Goal: Information Seeking & Learning: Learn about a topic

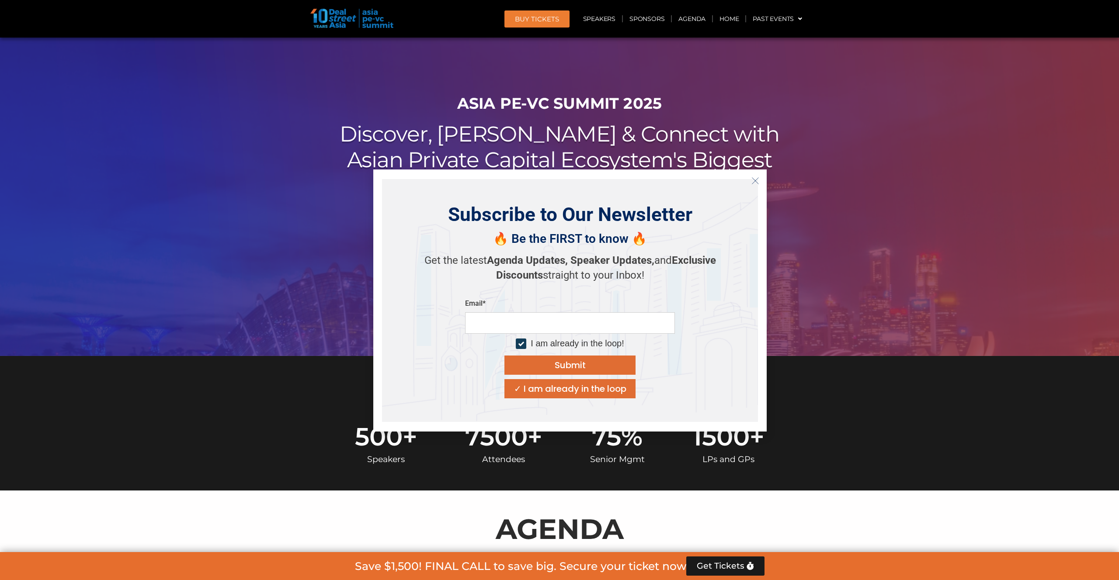
scroll to position [392, 0]
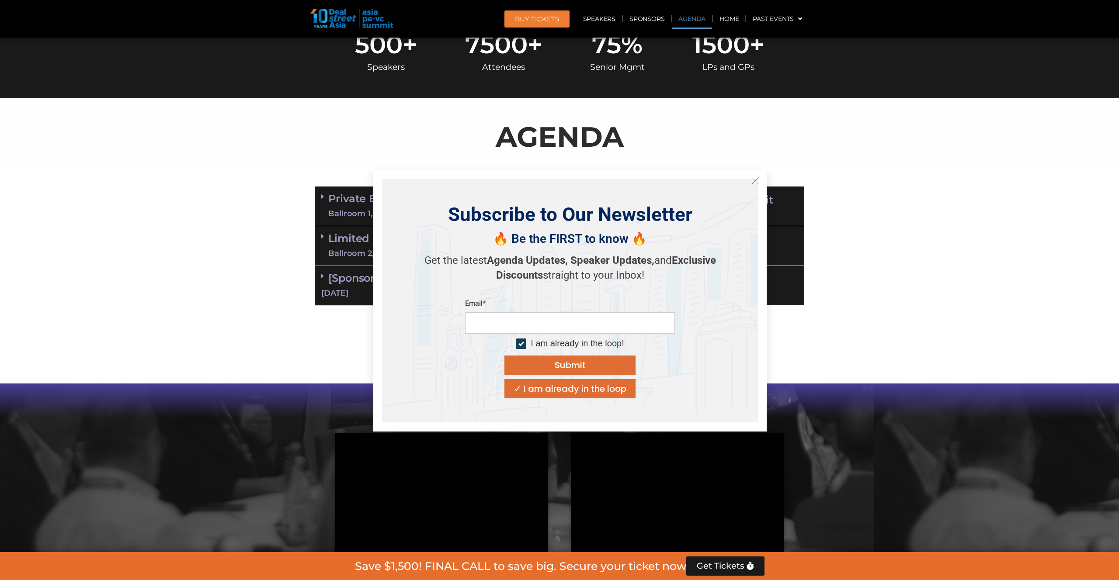
click at [326, 434] on div "Watch the 2024 Highlight Videos" at bounding box center [559, 475] width 498 height 182
click at [323, 385] on div "Watch the 2024 Highlight Videos" at bounding box center [559, 475] width 498 height 182
click at [754, 184] on icon "Close" at bounding box center [755, 181] width 8 height 8
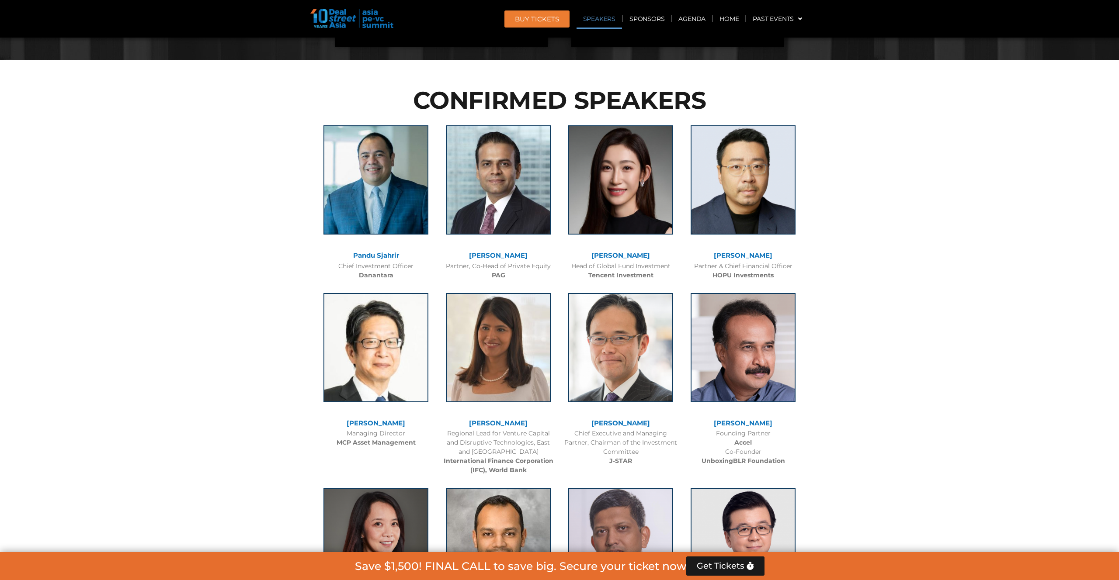
scroll to position [960, 0]
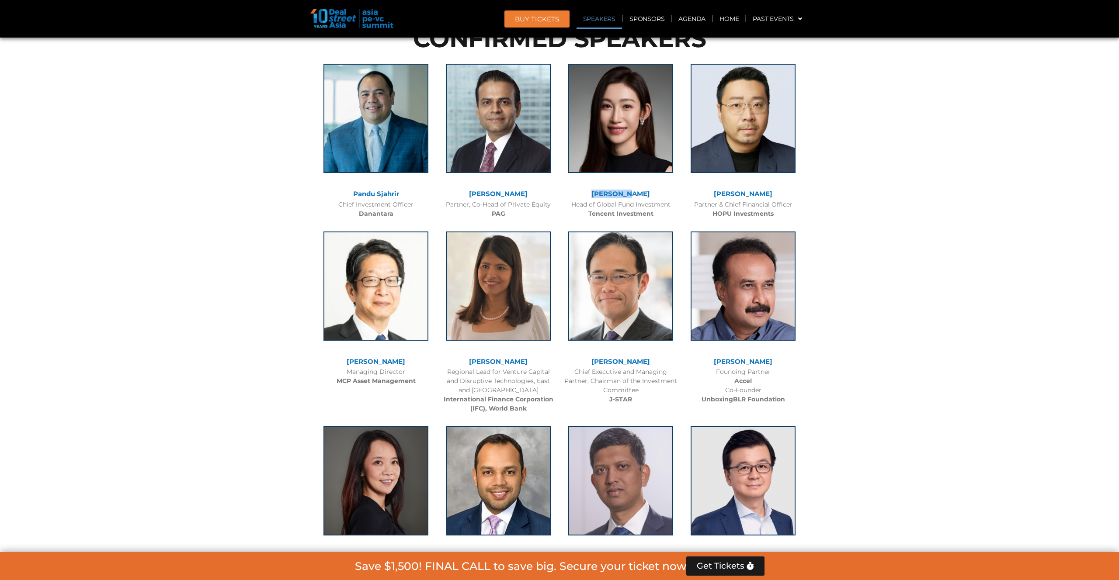
drag, startPoint x: 657, startPoint y: 196, endPoint x: 603, endPoint y: 195, distance: 54.6
click at [603, 195] on div "[PERSON_NAME]" at bounding box center [621, 194] width 114 height 7
copy link "[PERSON_NAME]"
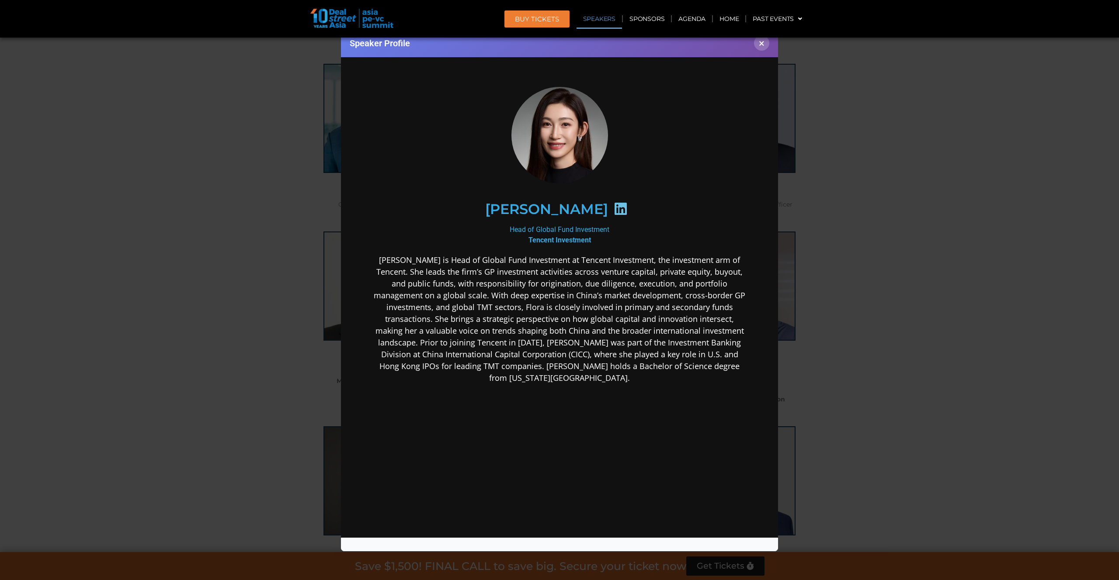
scroll to position [0, 0]
click at [249, 277] on div "Speaker Profile ×" at bounding box center [559, 290] width 1119 height 580
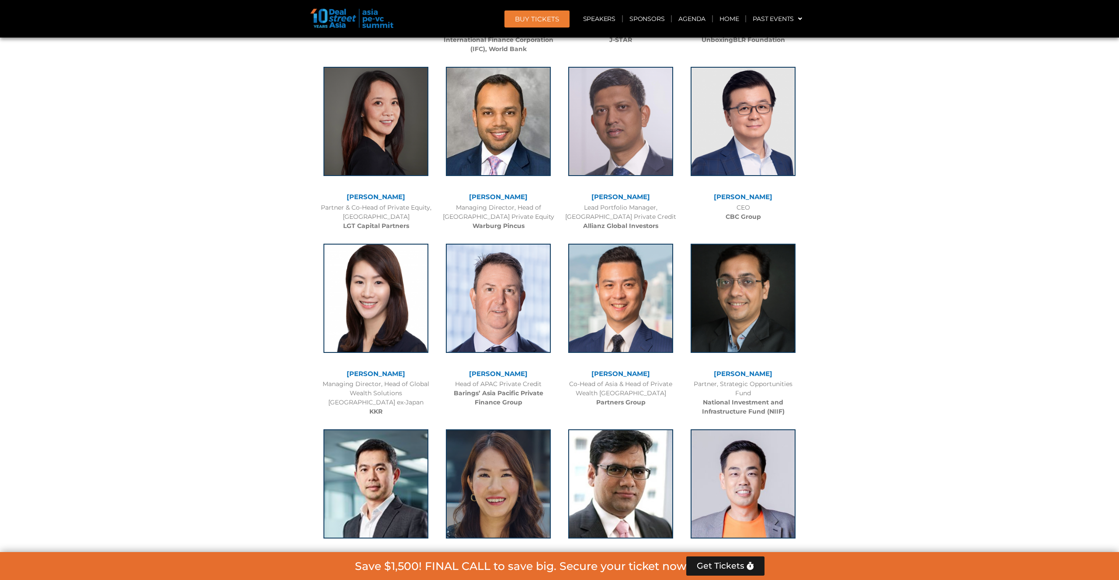
scroll to position [1350, 0]
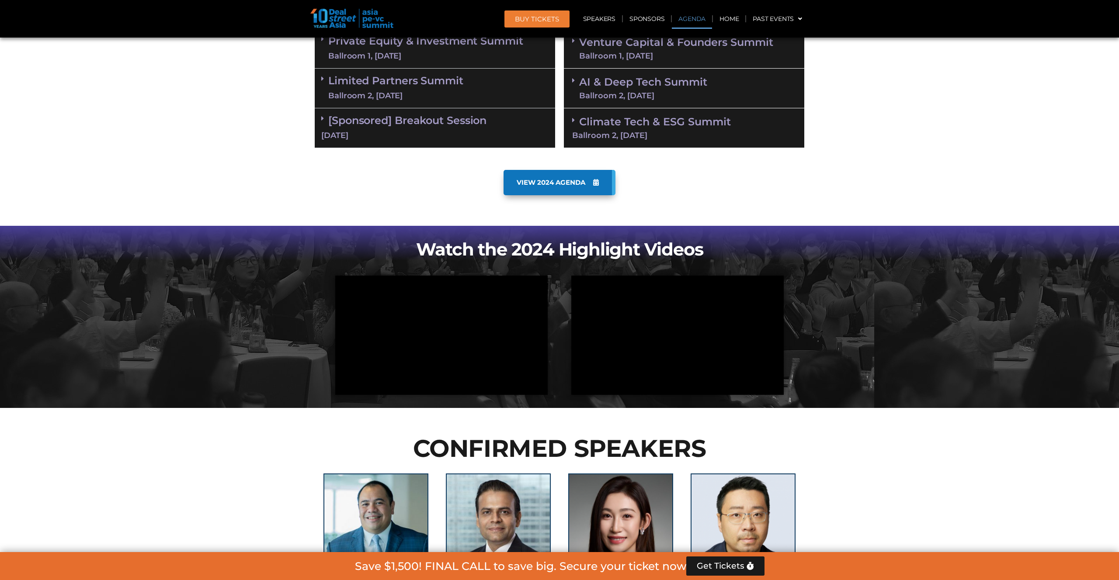
scroll to position [548, 0]
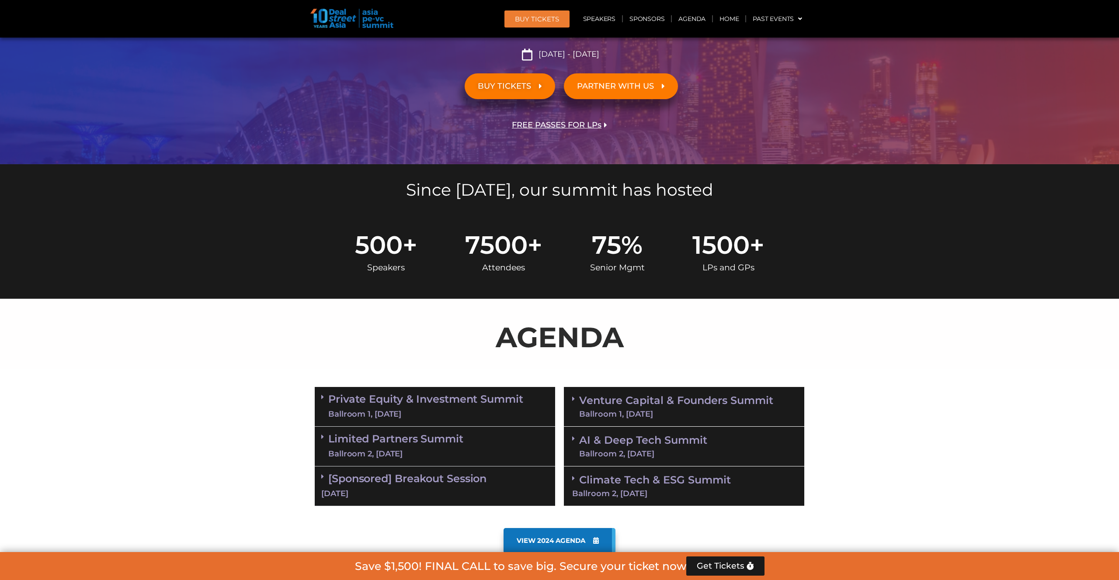
scroll to position [0, 0]
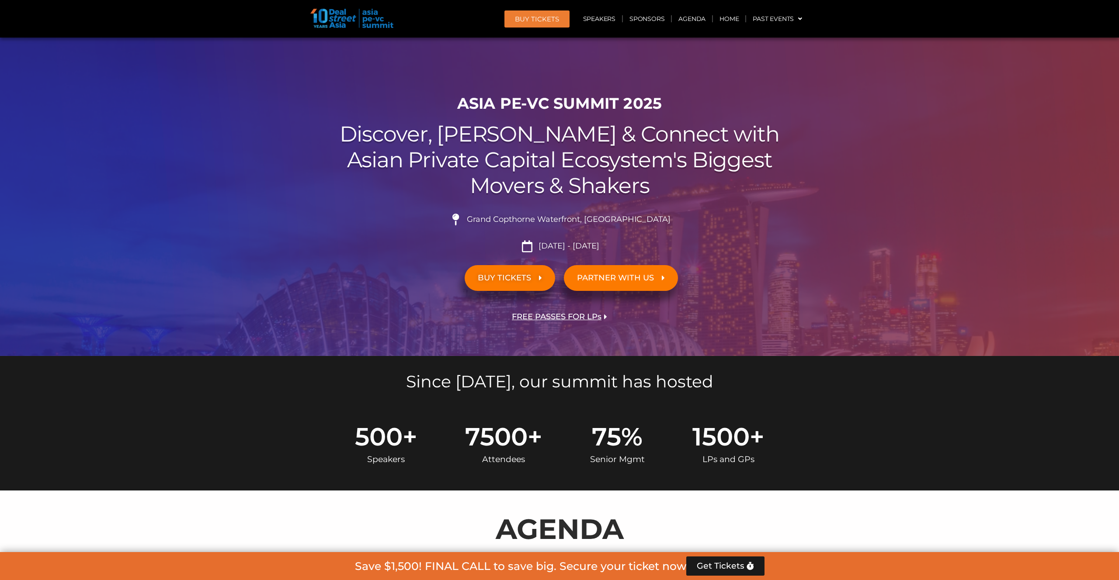
click at [372, 24] on img at bounding box center [351, 18] width 83 height 19
click at [353, 25] on img at bounding box center [351, 18] width 83 height 19
click at [342, 24] on img at bounding box center [351, 18] width 83 height 19
click at [296, 71] on div at bounding box center [559, 197] width 1119 height 319
